Goal: Information Seeking & Learning: Learn about a topic

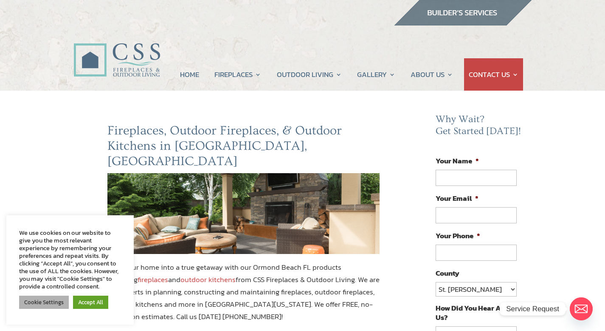
click at [33, 306] on link "Cookie Settings" at bounding box center [44, 301] width 50 height 13
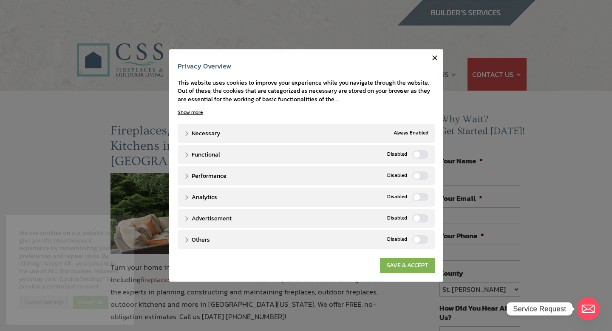
click at [400, 266] on link "SAVE & ACCEPT" at bounding box center [407, 264] width 55 height 15
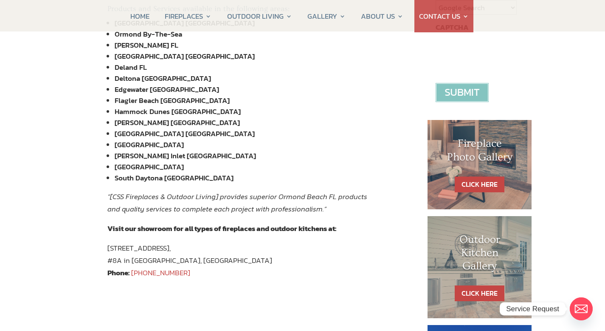
scroll to position [325, 0]
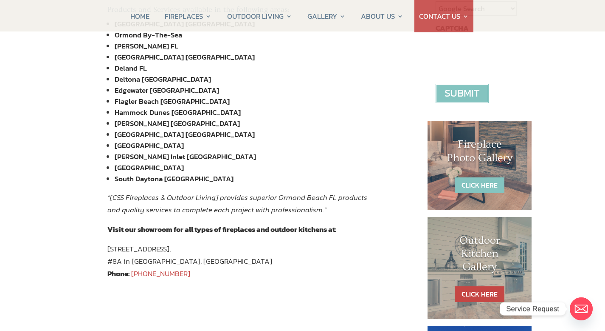
click at [483, 182] on link "CLICK HERE" at bounding box center [480, 185] width 50 height 16
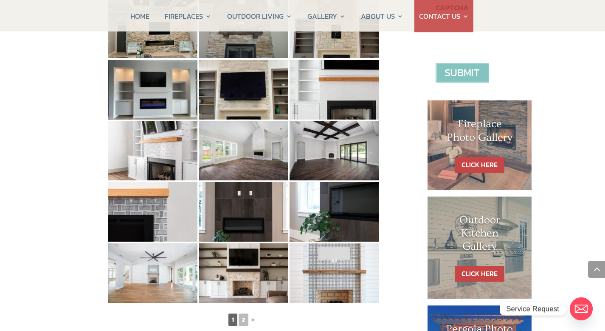
scroll to position [345, 0]
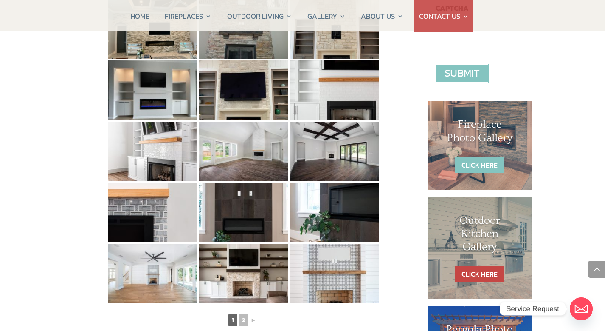
click at [476, 167] on link "CLICK HERE" at bounding box center [480, 165] width 50 height 16
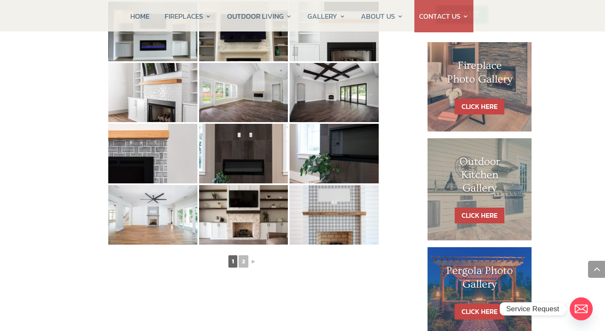
scroll to position [404, 0]
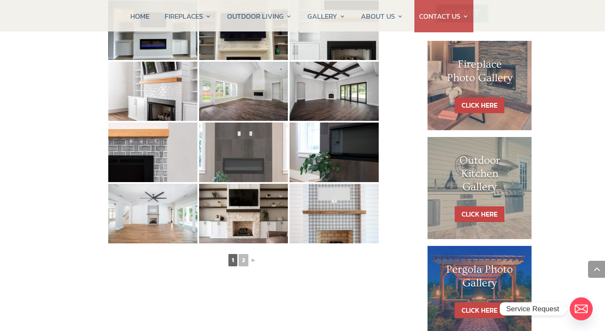
click at [248, 165] on img at bounding box center [243, 151] width 89 height 59
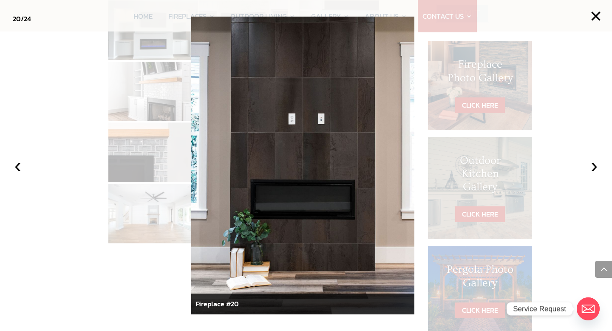
click at [557, 113] on div at bounding box center [306, 165] width 612 height 331
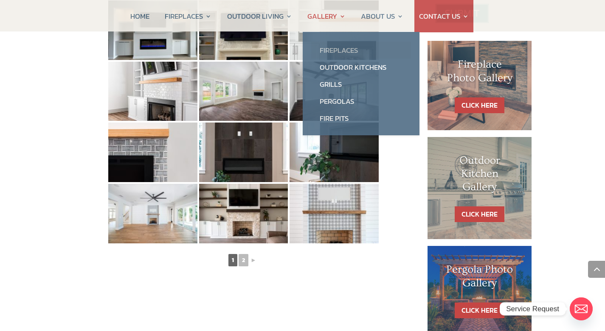
click at [331, 48] on link "Fireplaces" at bounding box center [361, 50] width 100 height 17
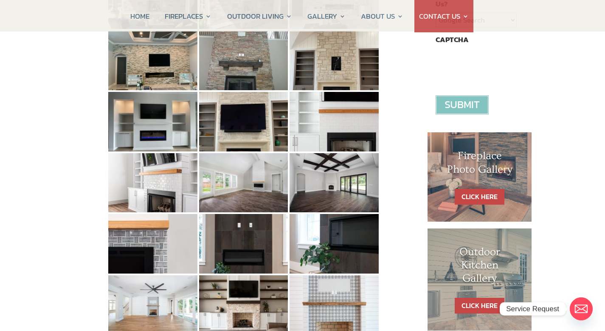
scroll to position [316, 0]
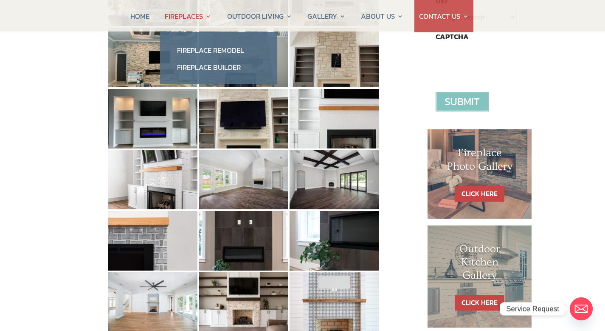
click at [191, 15] on link "FIREPLACES" at bounding box center [188, 16] width 47 height 32
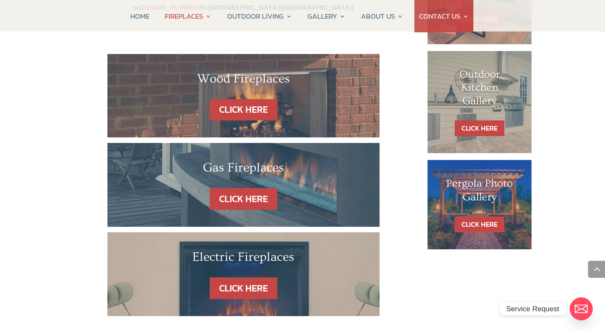
scroll to position [510, 0]
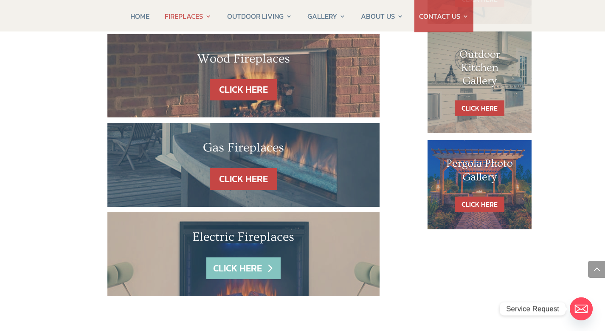
click at [236, 257] on link "CLICK HERE" at bounding box center [243, 268] width 74 height 22
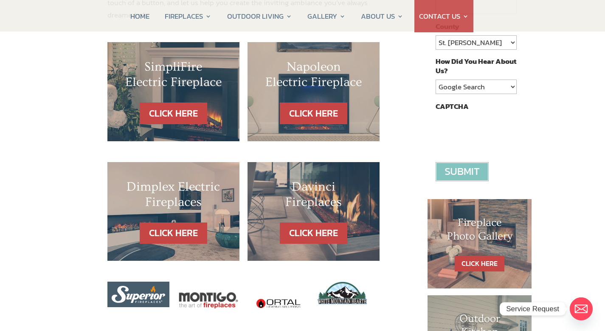
scroll to position [249, 0]
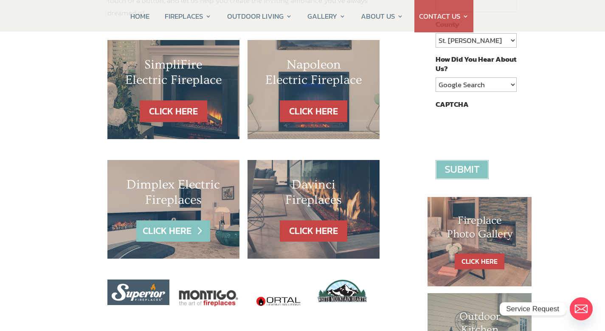
click at [171, 220] on link "CLICK HERE" at bounding box center [173, 231] width 74 height 22
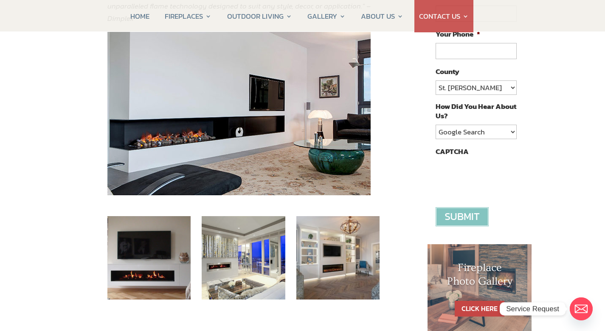
scroll to position [201, 0]
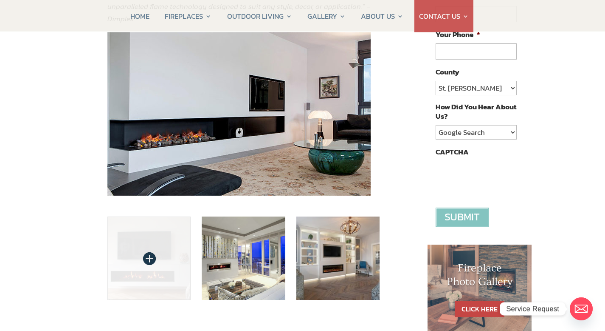
click at [164, 266] on img at bounding box center [149, 258] width 84 height 84
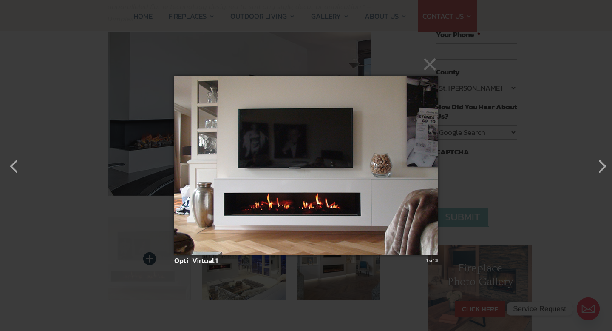
click at [164, 266] on div "× Opti_Virtual.1 1 of 3 Loading..." at bounding box center [306, 165] width 612 height 331
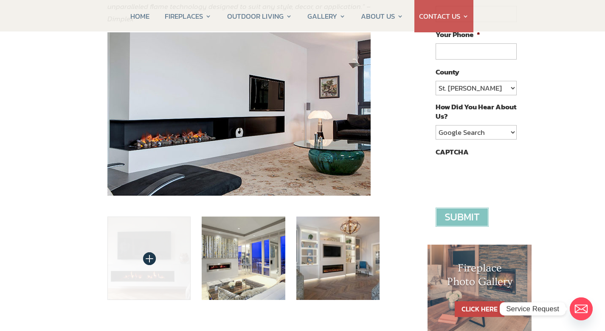
click at [133, 237] on img at bounding box center [149, 258] width 84 height 84
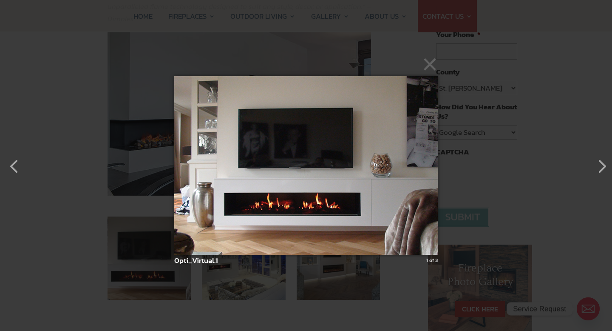
drag, startPoint x: 432, startPoint y: 67, endPoint x: 487, endPoint y: 76, distance: 55.2
click at [487, 76] on div "× Opti_Virtual.1 1 of 3 Loading..." at bounding box center [306, 165] width 612 height 331
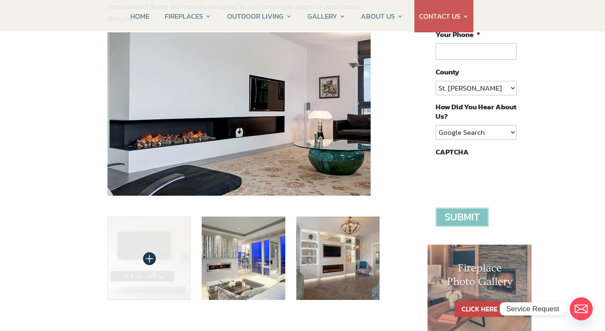
click at [165, 263] on img at bounding box center [149, 258] width 84 height 84
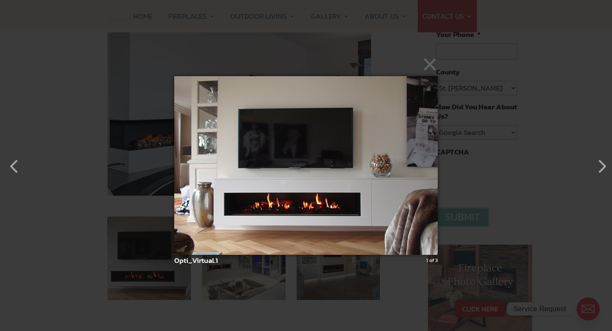
click at [288, 201] on img at bounding box center [305, 165] width 263 height 212
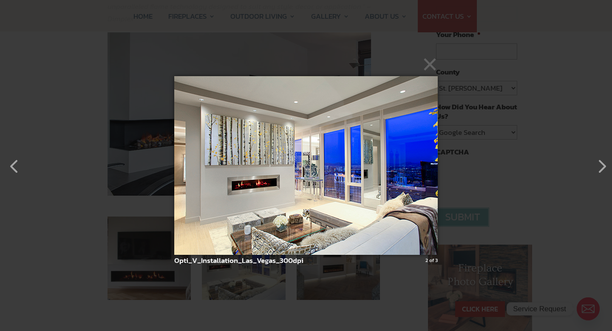
click at [265, 178] on img at bounding box center [305, 165] width 263 height 212
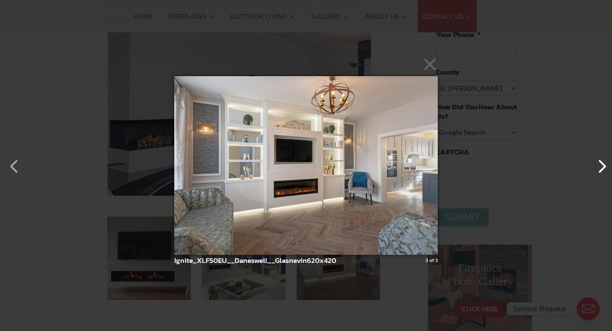
click at [601, 166] on button "button" at bounding box center [597, 162] width 20 height 20
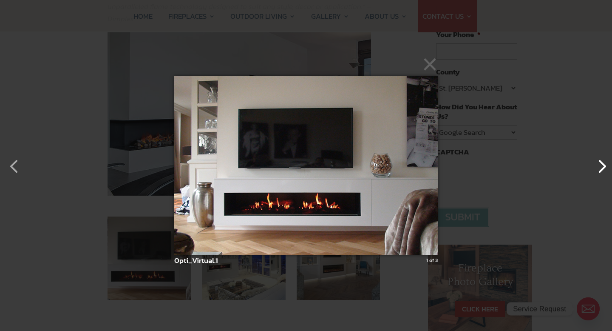
click at [601, 166] on button "button" at bounding box center [597, 162] width 20 height 20
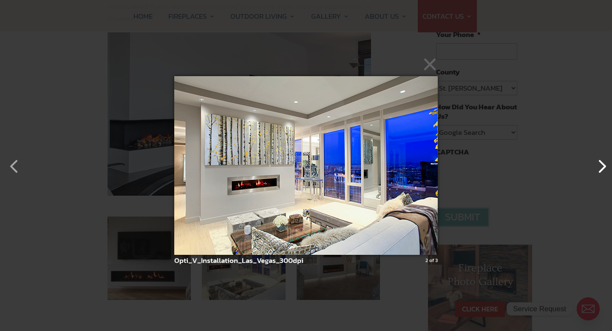
click at [601, 166] on button "button" at bounding box center [597, 162] width 20 height 20
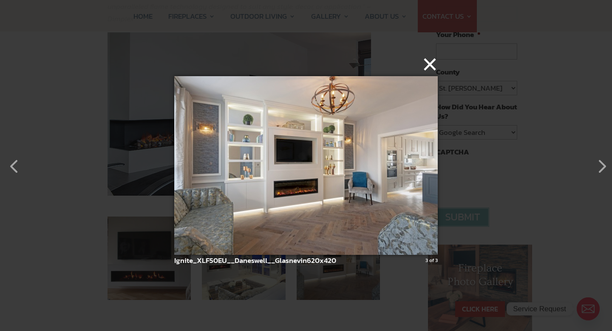
click at [432, 68] on button "×" at bounding box center [308, 64] width 263 height 19
